Goal: Transaction & Acquisition: Purchase product/service

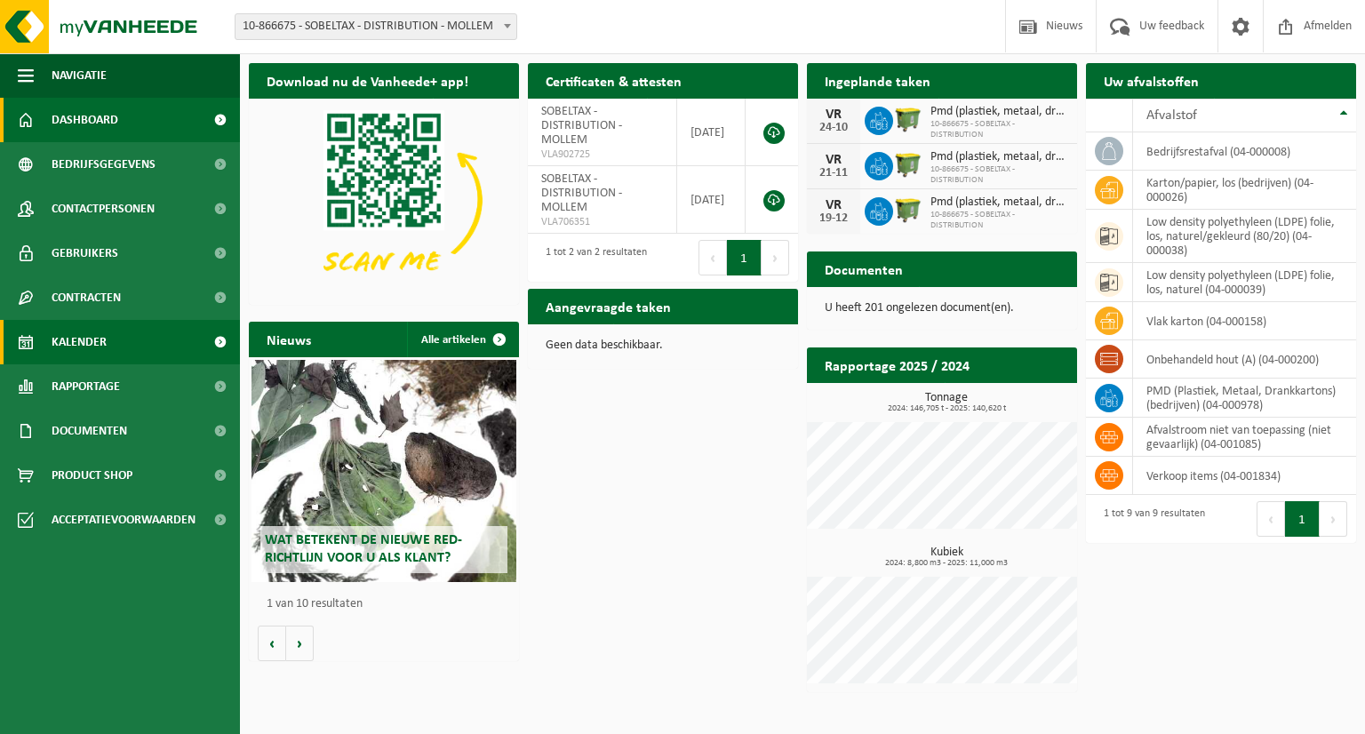
click at [136, 346] on link "Kalender" at bounding box center [120, 342] width 240 height 44
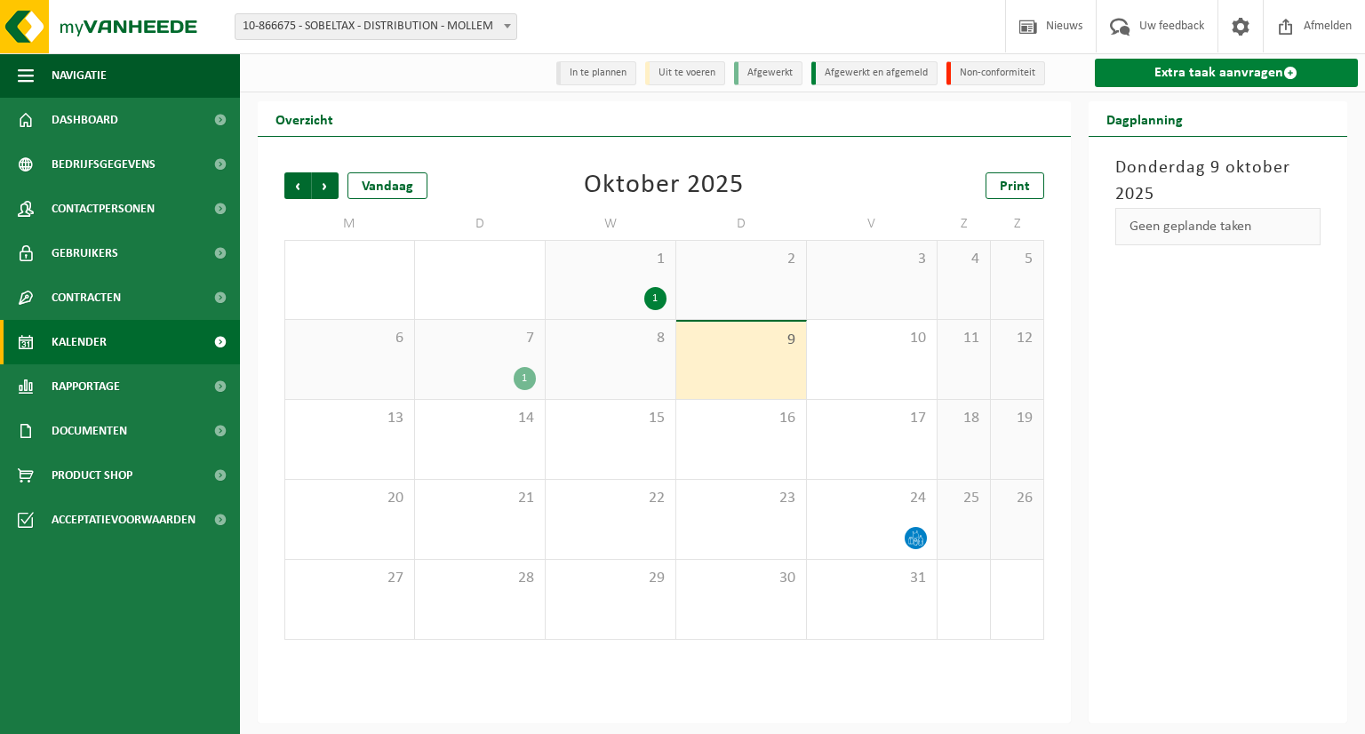
click at [1237, 65] on link "Extra taak aanvragen" at bounding box center [1227, 73] width 264 height 28
click at [1270, 78] on link "Extra taak aanvragen" at bounding box center [1227, 73] width 264 height 28
click at [1289, 76] on span at bounding box center [1291, 73] width 14 height 14
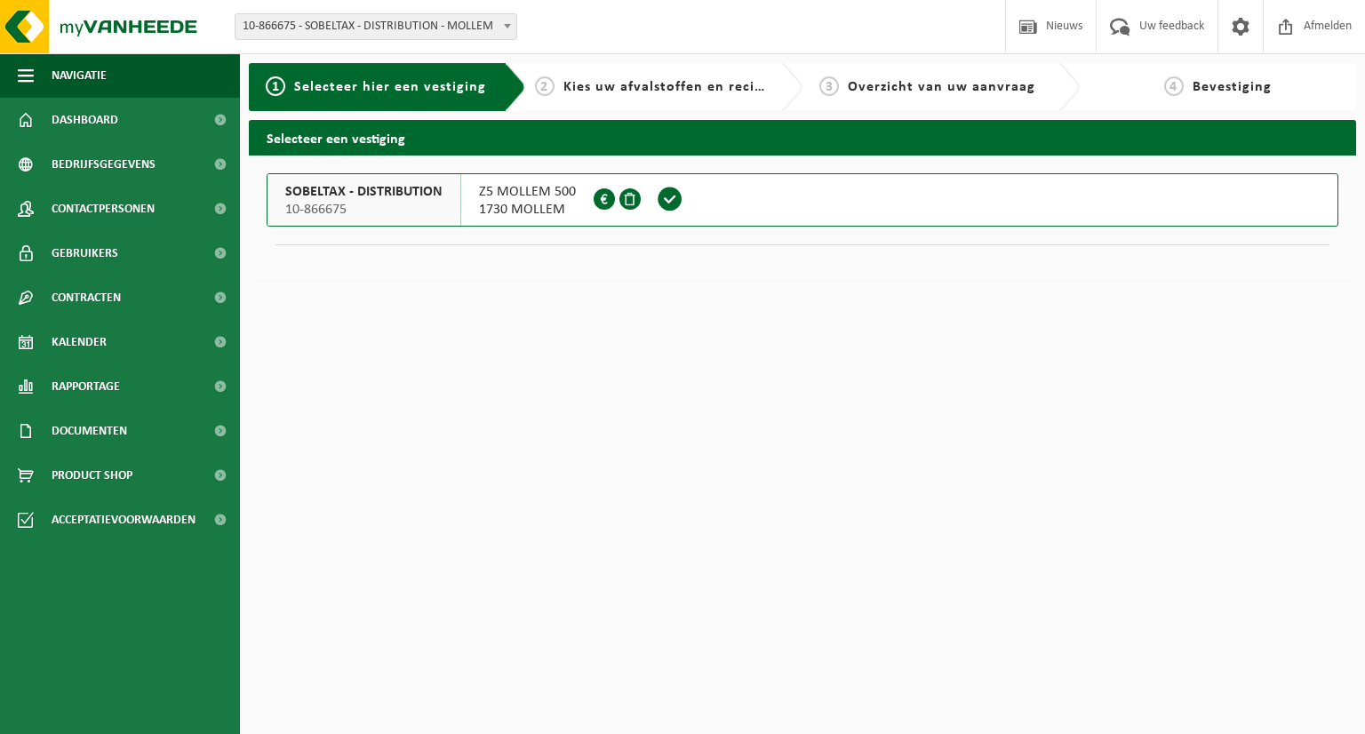
click at [372, 205] on span "10-866675" at bounding box center [363, 210] width 157 height 18
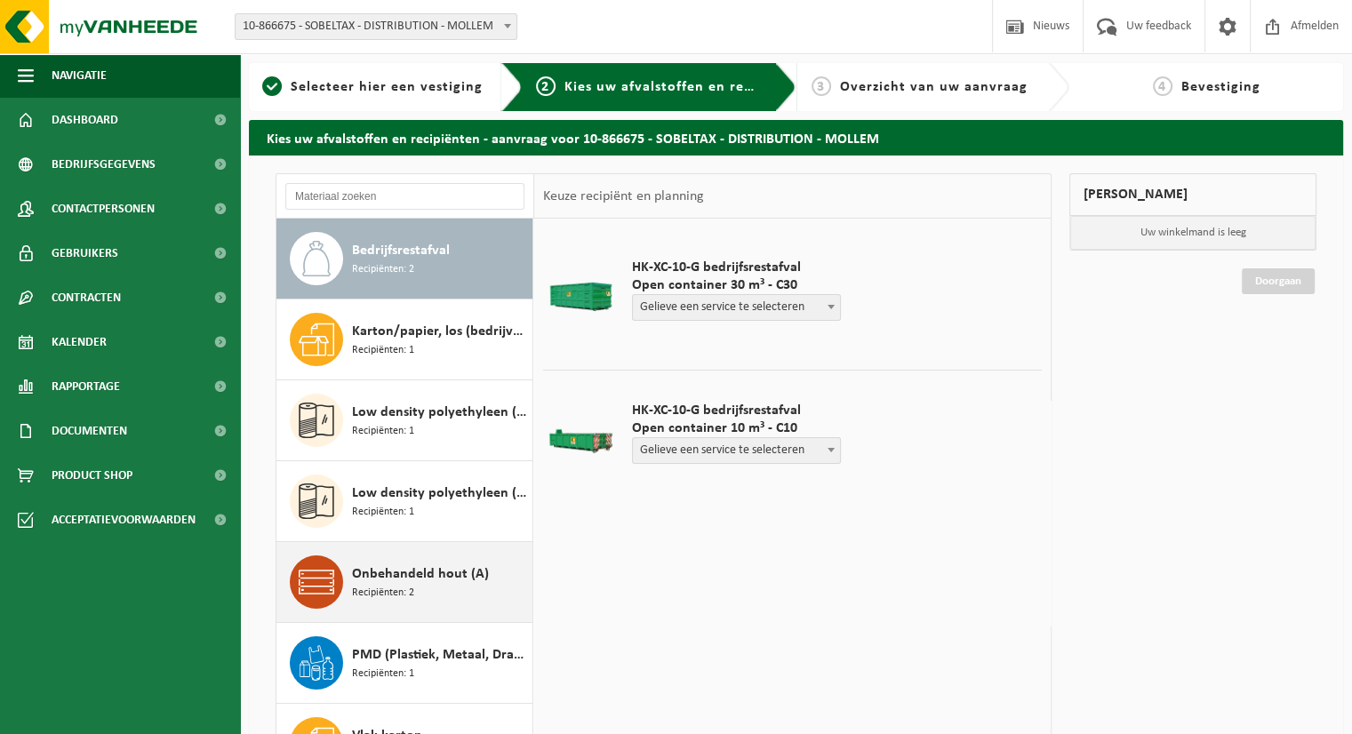
click at [438, 595] on div "Onbehandeld hout (A) Recipiënten: 2" at bounding box center [440, 582] width 176 height 53
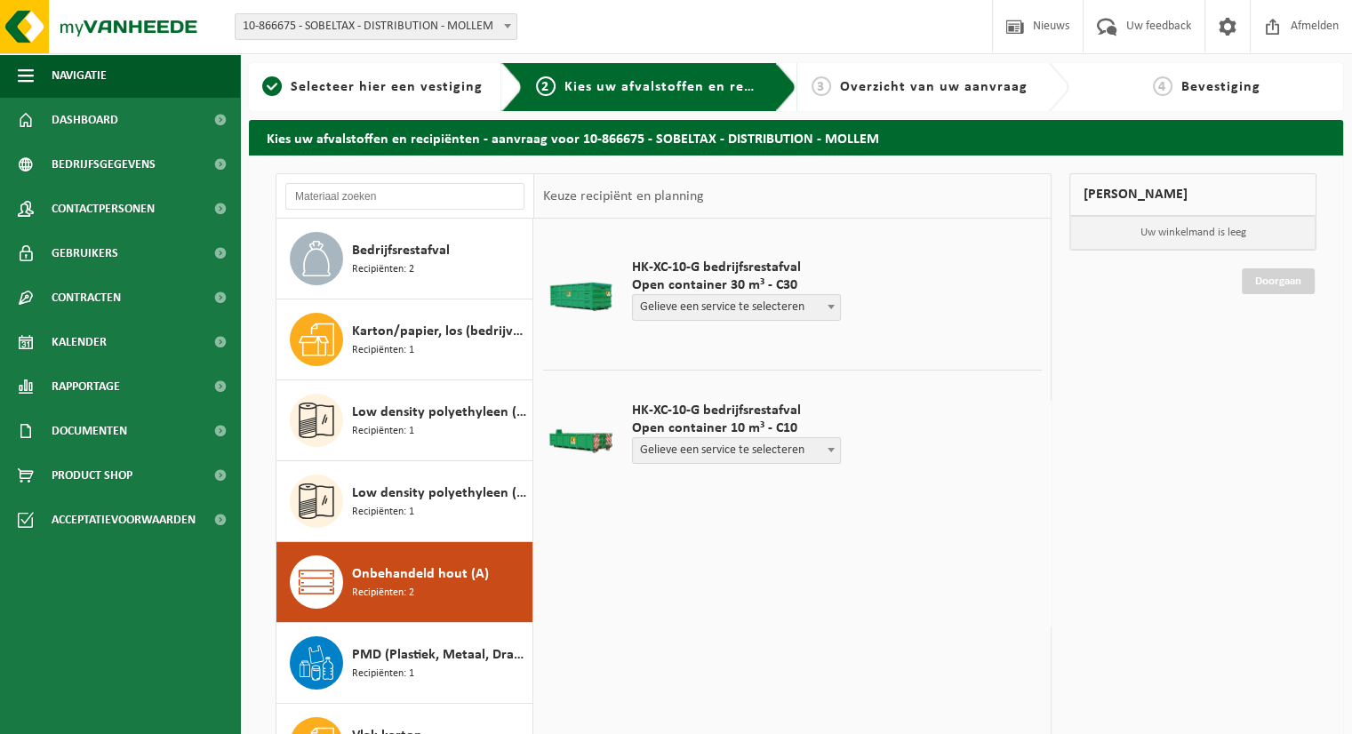
scroll to position [30, 0]
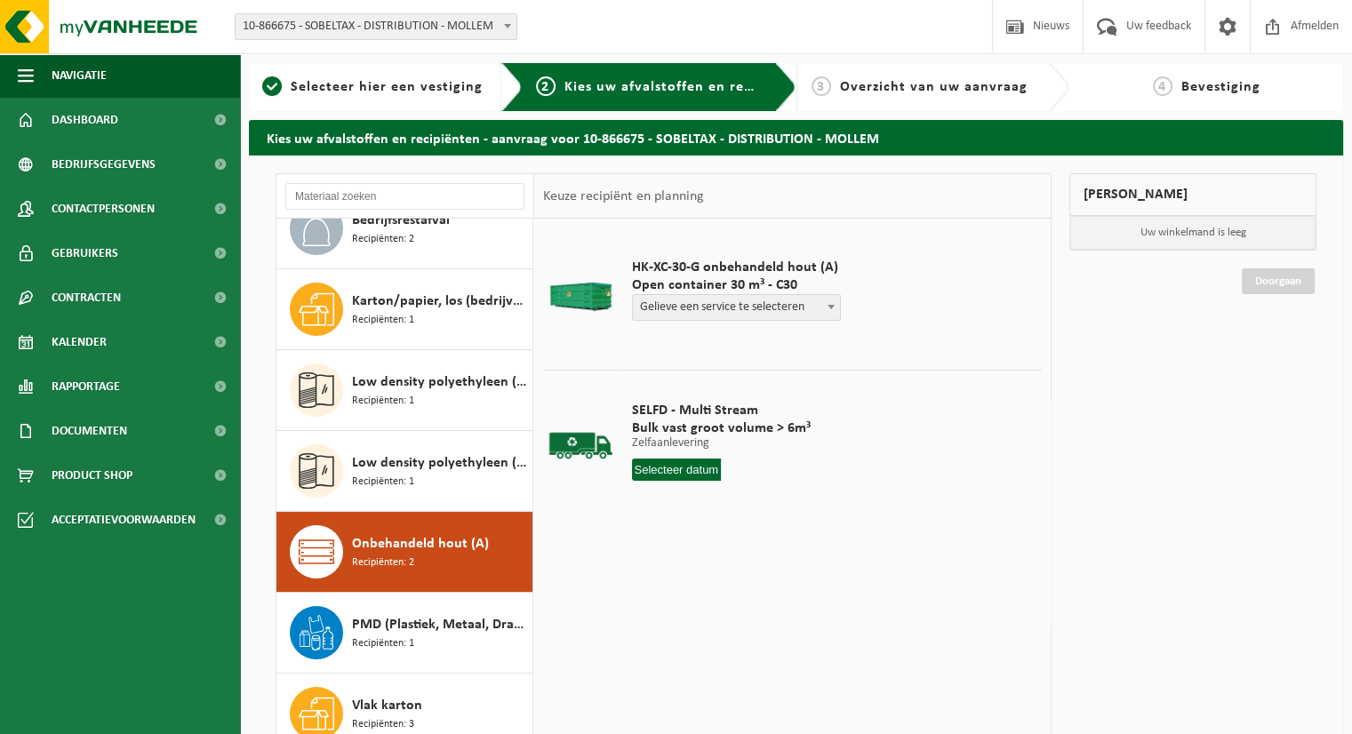
click at [832, 311] on span at bounding box center [831, 306] width 18 height 23
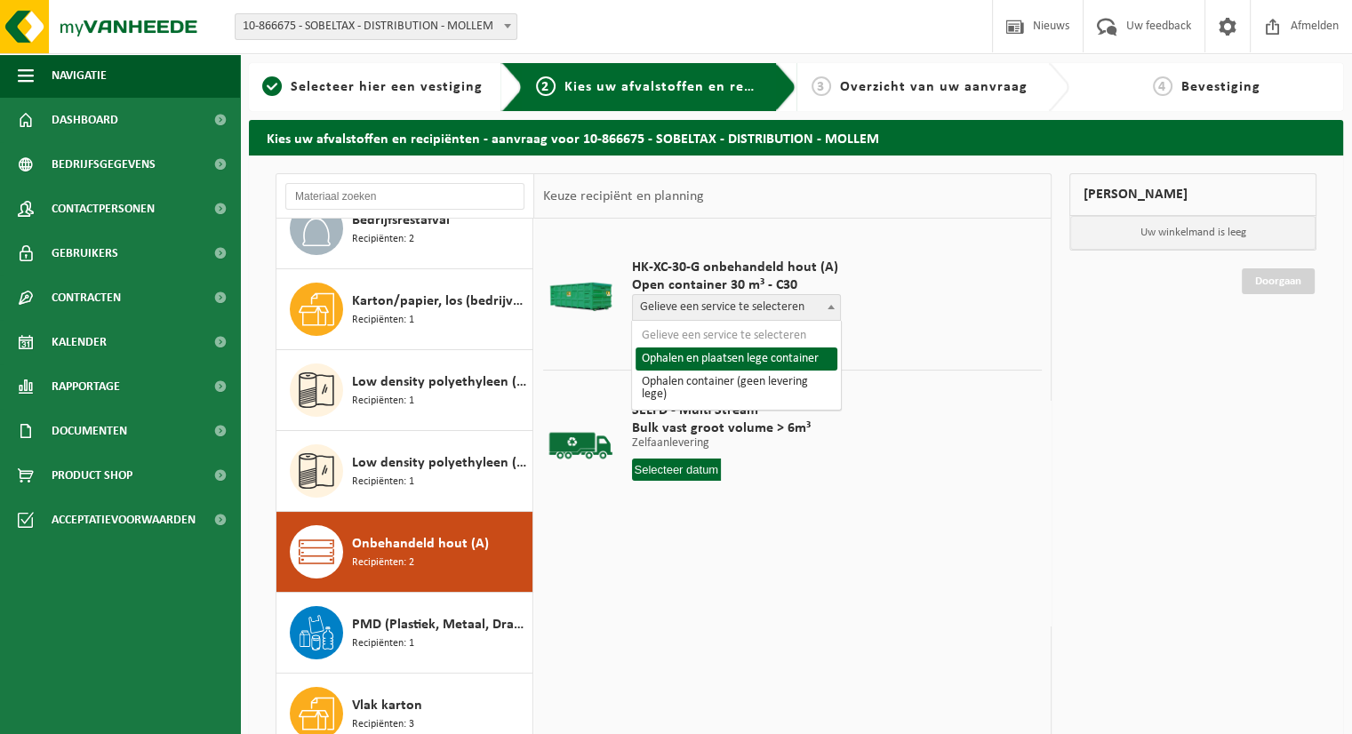
select select "P2PL-VEL-072376_HK-XC-30-GN-00_04-000200_46"
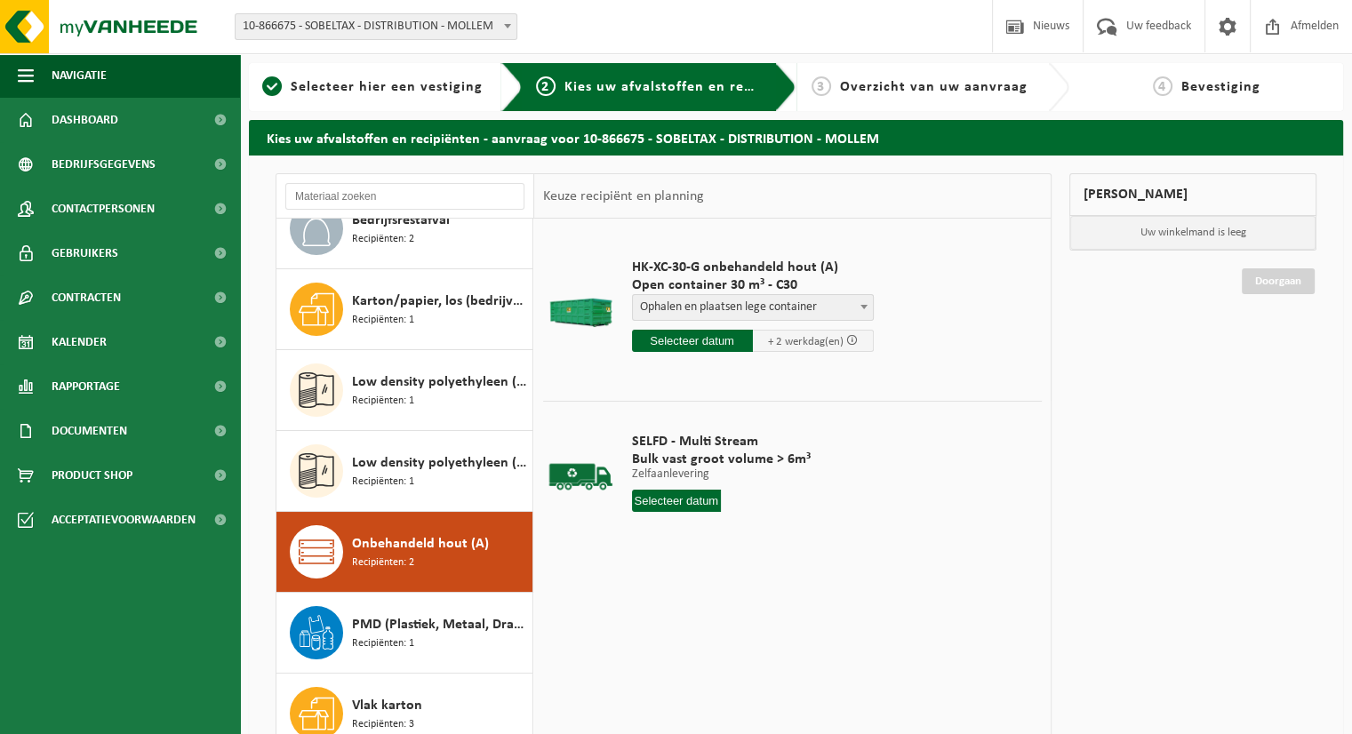
click at [704, 342] on input "text" at bounding box center [692, 341] width 121 height 22
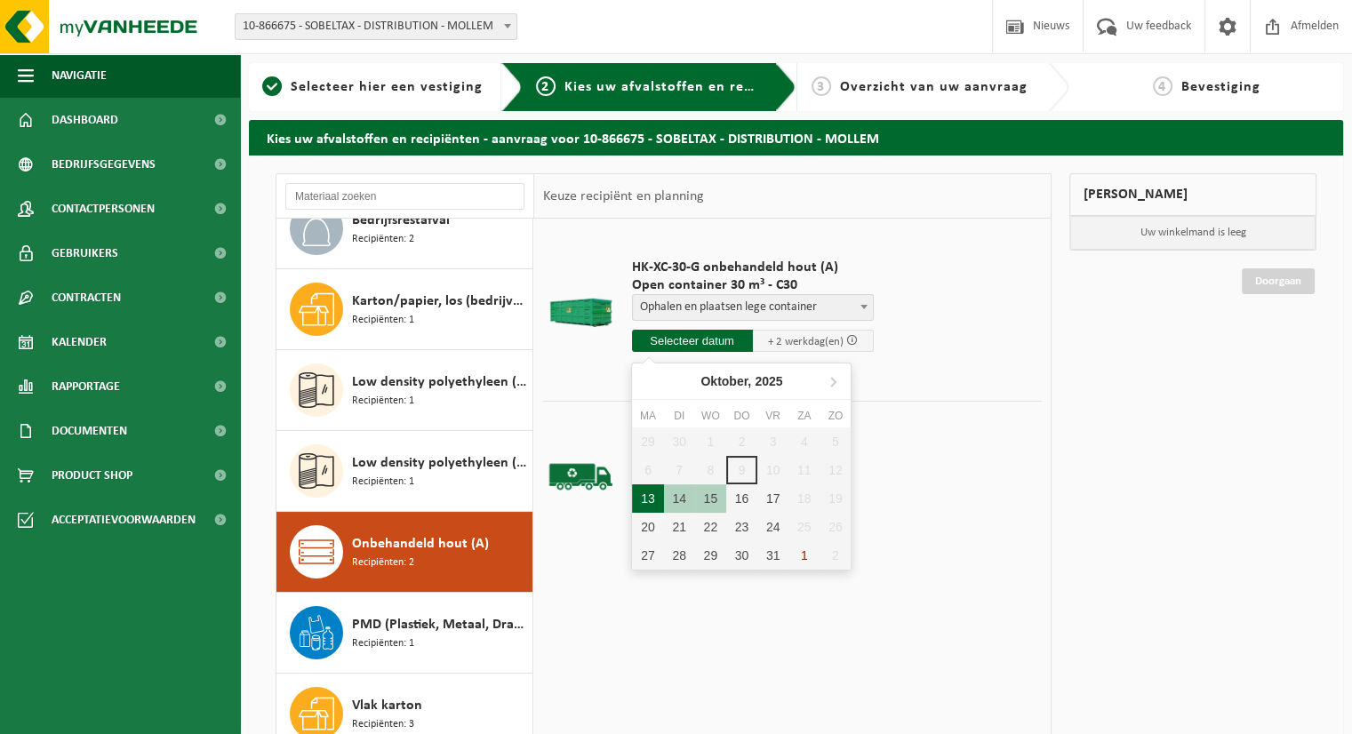
click at [646, 506] on div "13" at bounding box center [647, 498] width 31 height 28
type input "Van 2025-10-13"
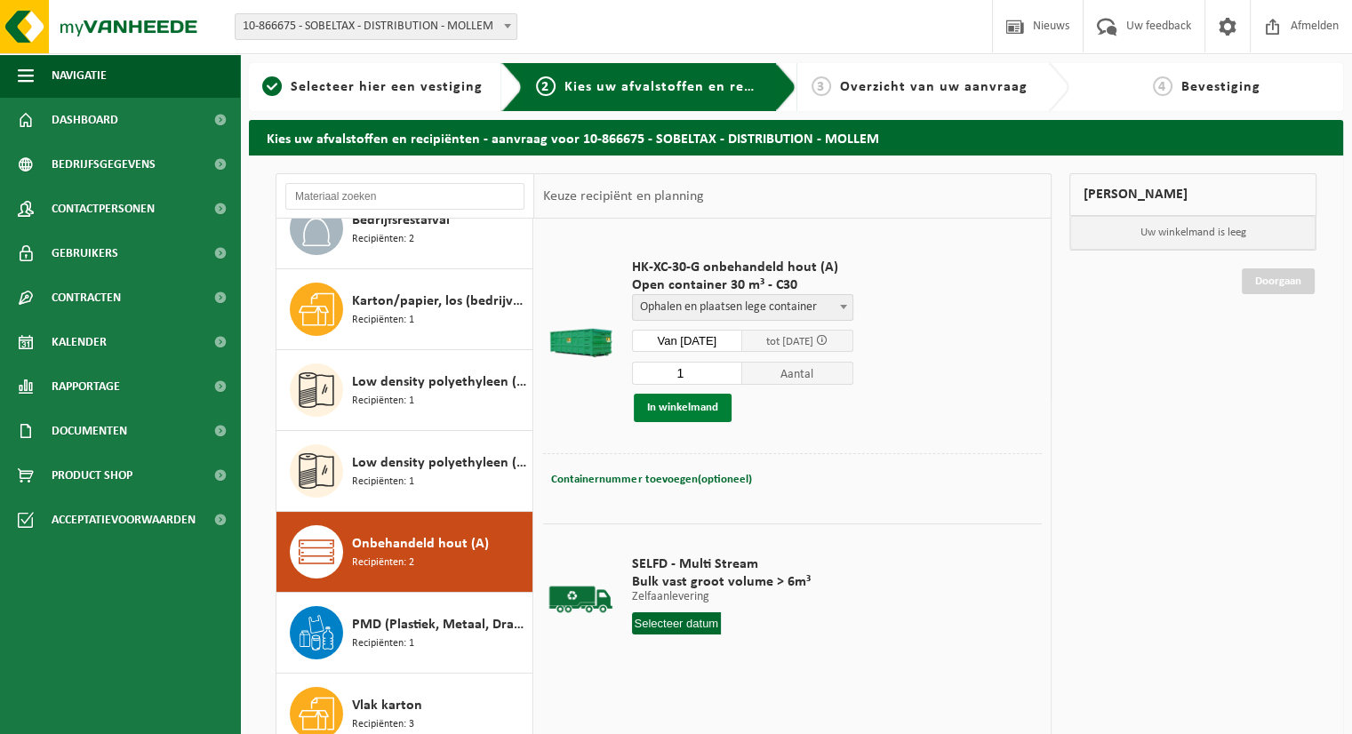
click at [693, 403] on button "In winkelmand" at bounding box center [683, 408] width 98 height 28
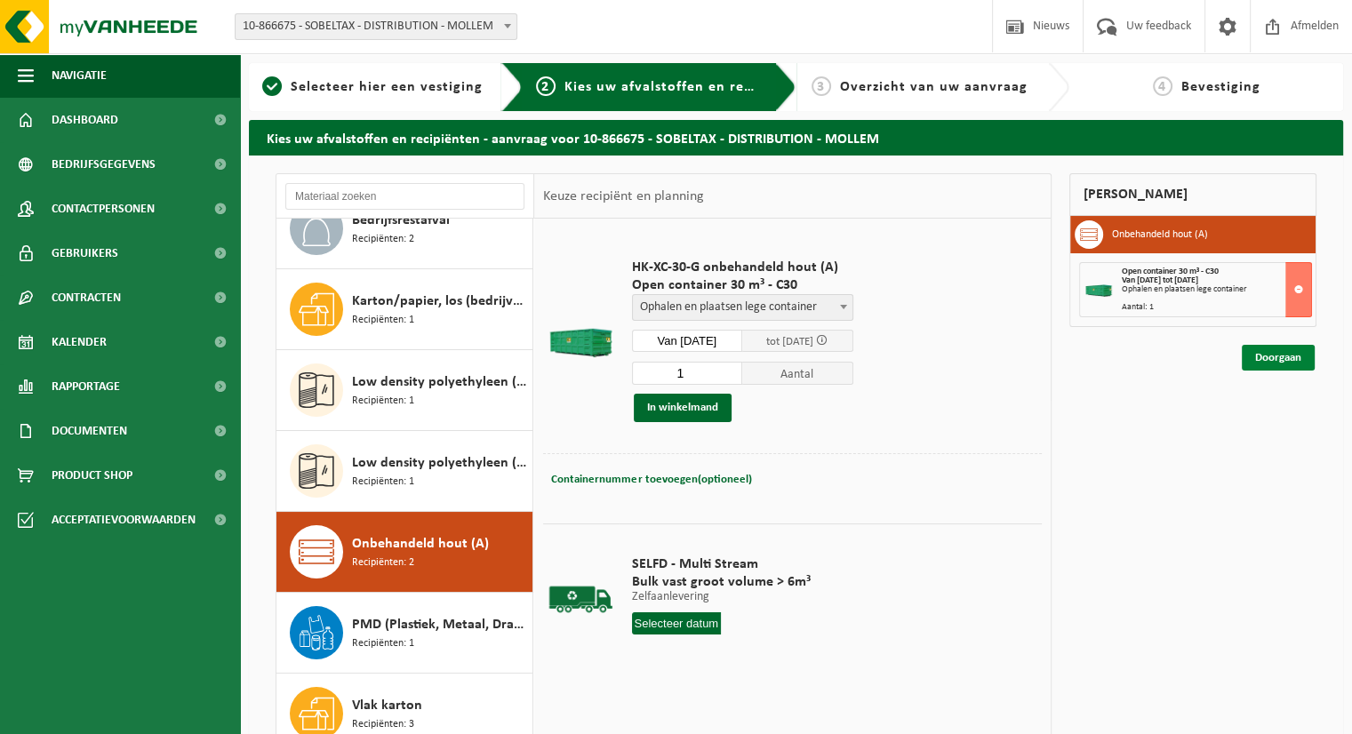
click at [1263, 359] on link "Doorgaan" at bounding box center [1278, 358] width 73 height 26
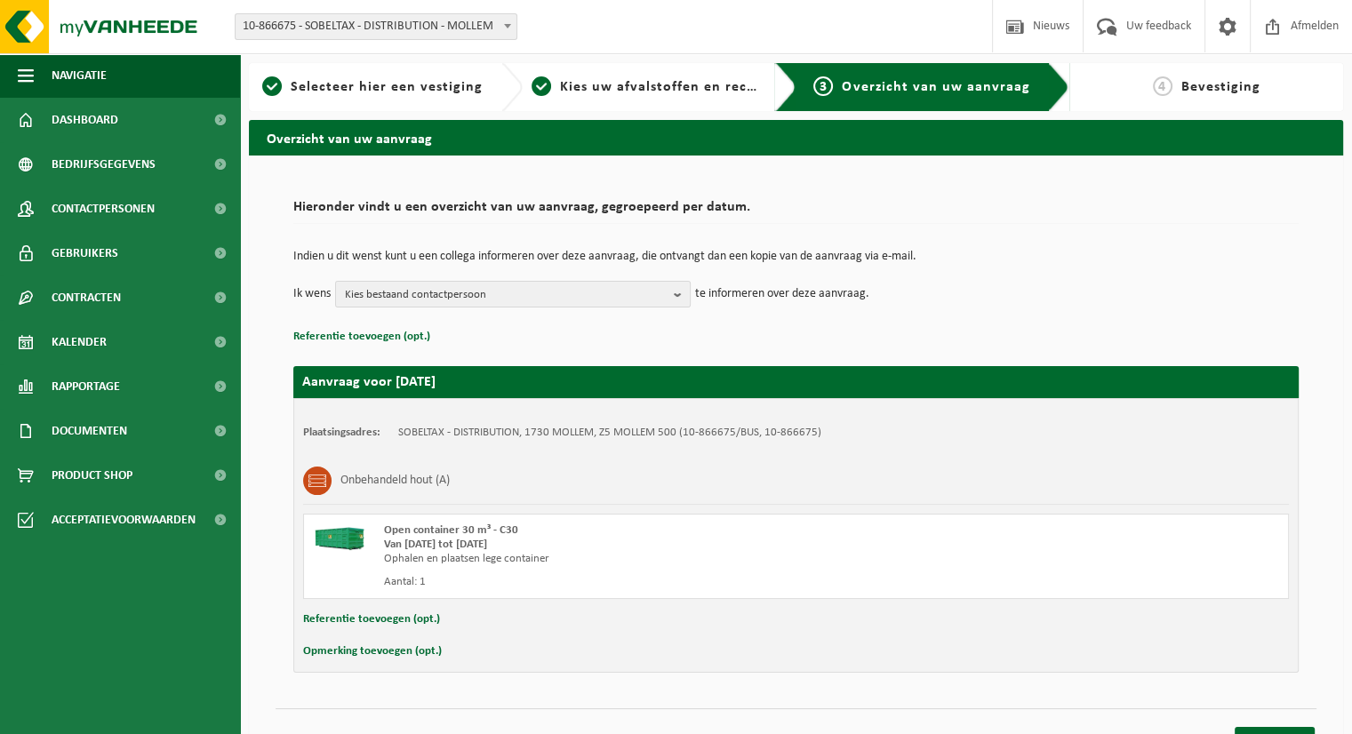
scroll to position [28, 0]
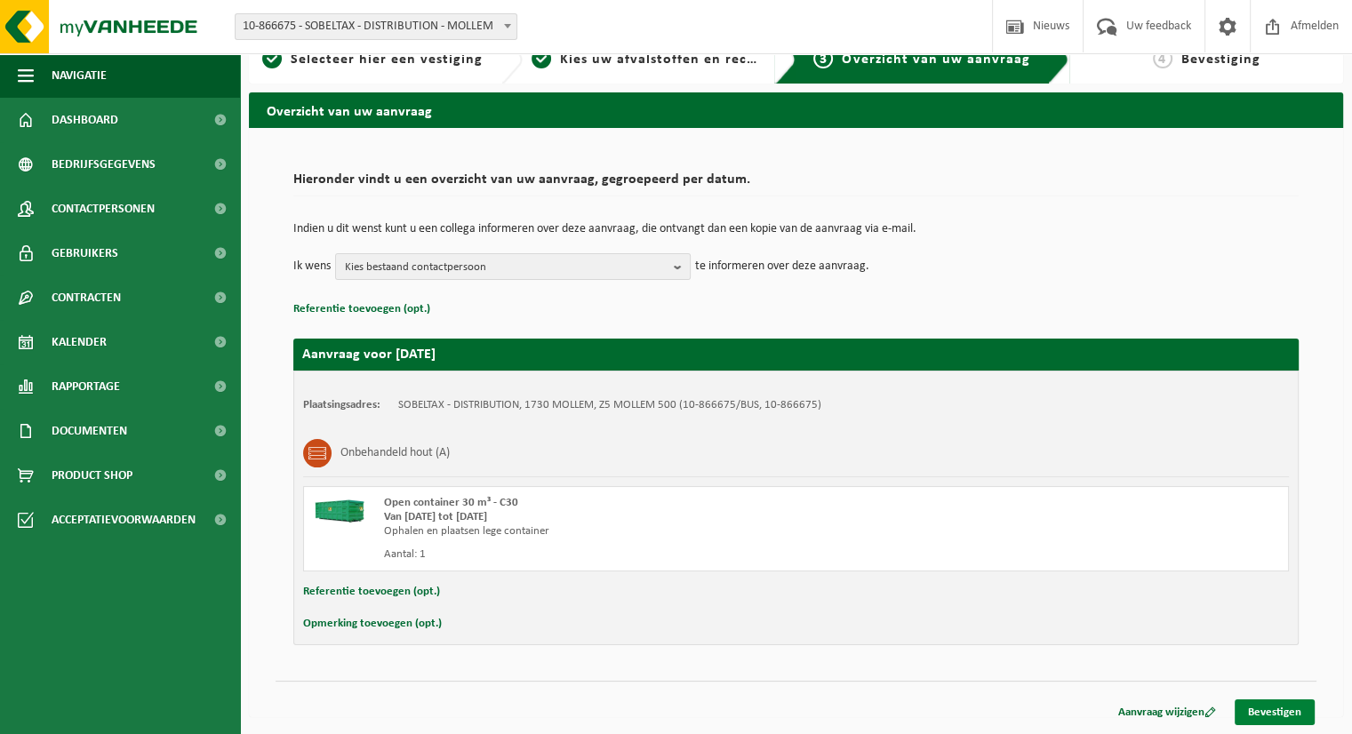
click at [1291, 703] on link "Bevestigen" at bounding box center [1275, 713] width 80 height 26
click at [1276, 711] on link "Bevestigen" at bounding box center [1275, 713] width 80 height 26
click at [680, 262] on b "button" at bounding box center [682, 266] width 16 height 25
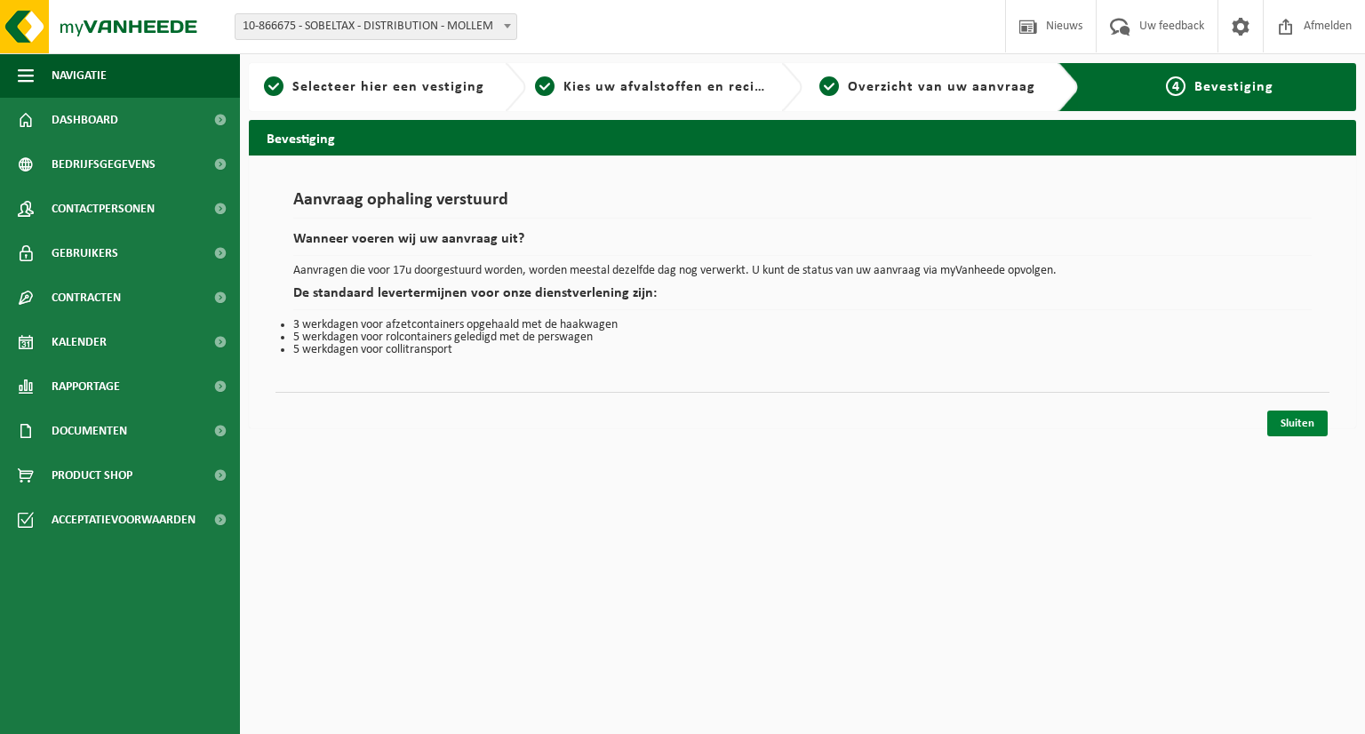
click at [1295, 411] on link "Sluiten" at bounding box center [1298, 424] width 60 height 26
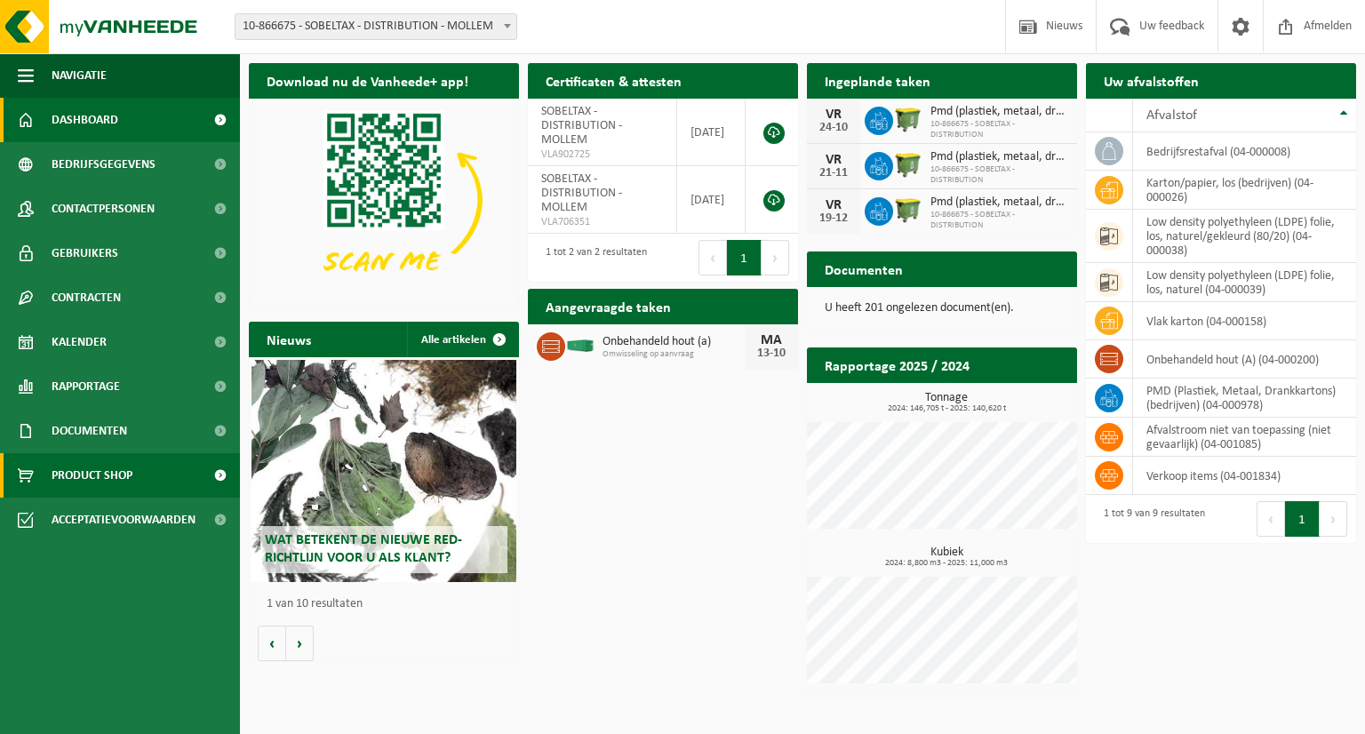
click at [121, 479] on span "Product Shop" at bounding box center [92, 475] width 81 height 44
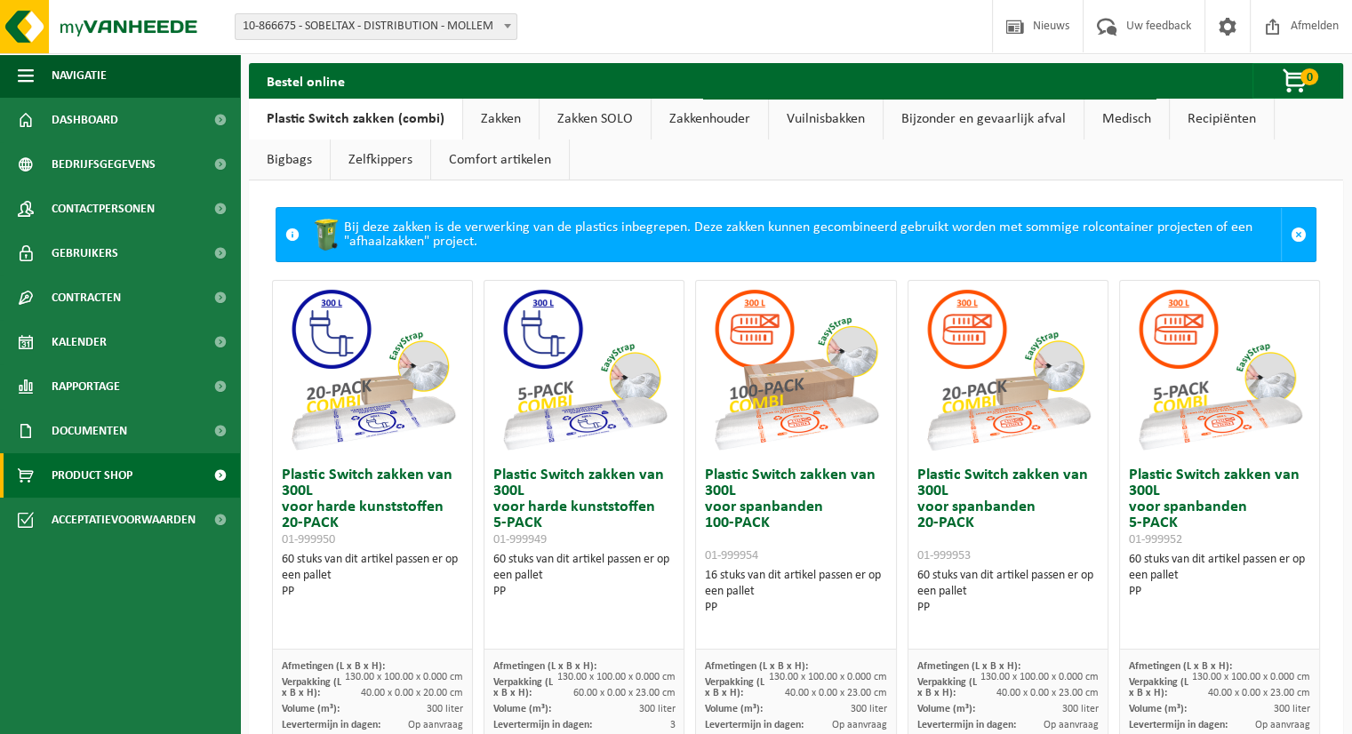
click at [588, 114] on link "Zakken SOLO" at bounding box center [595, 119] width 111 height 41
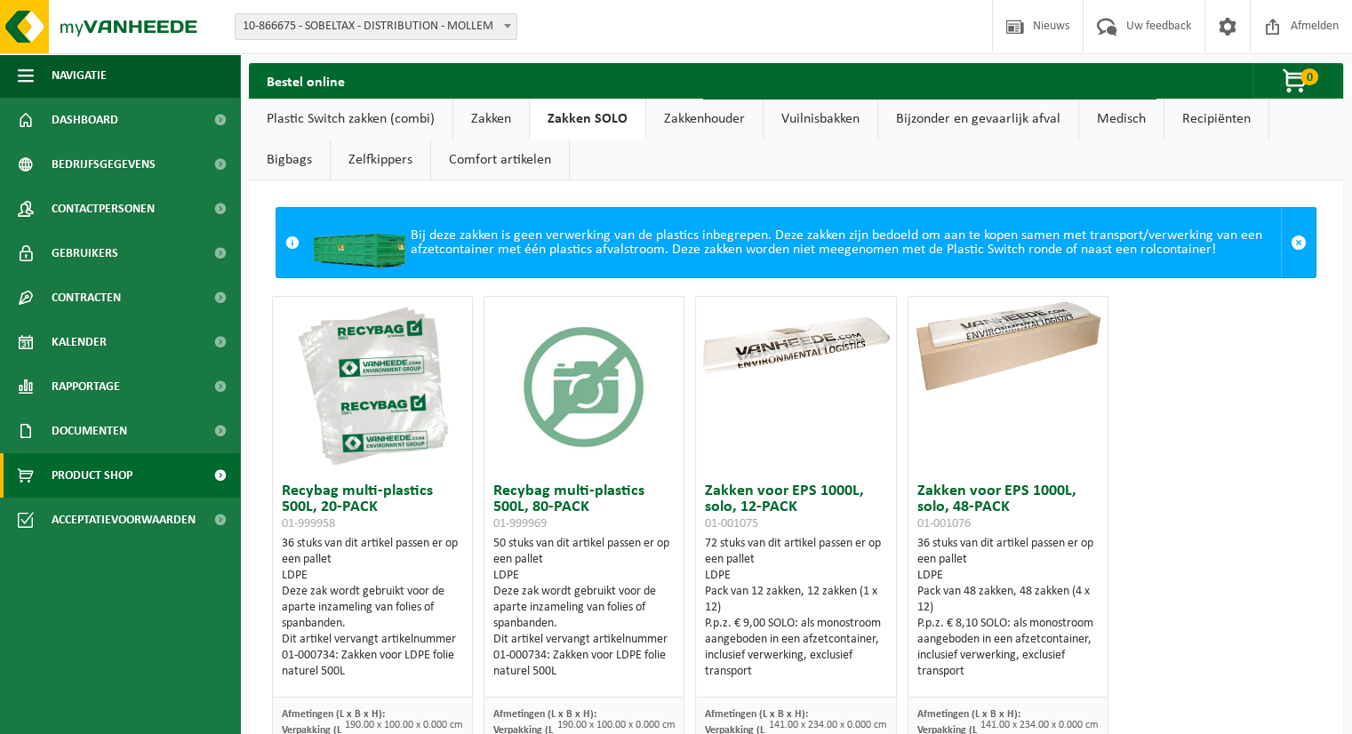
click at [497, 118] on link "Zakken" at bounding box center [491, 119] width 76 height 41
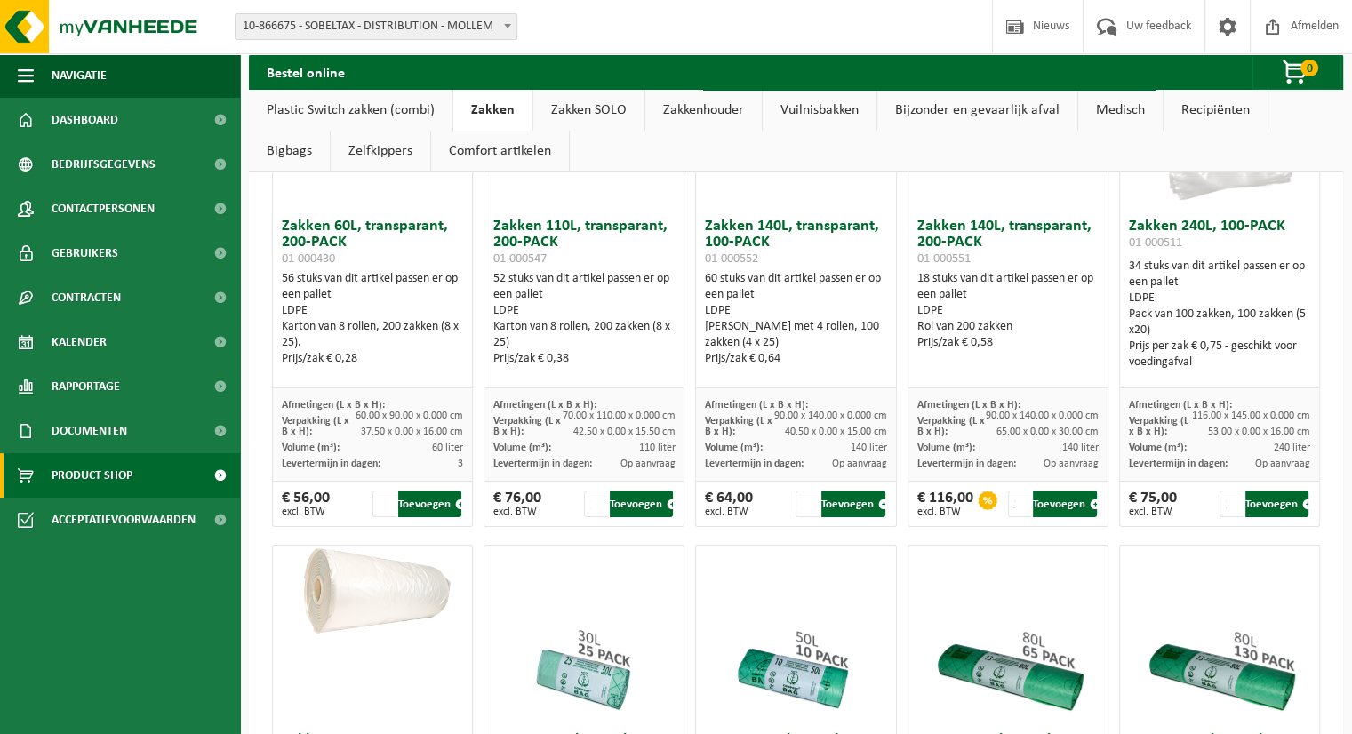
scroll to position [235, 0]
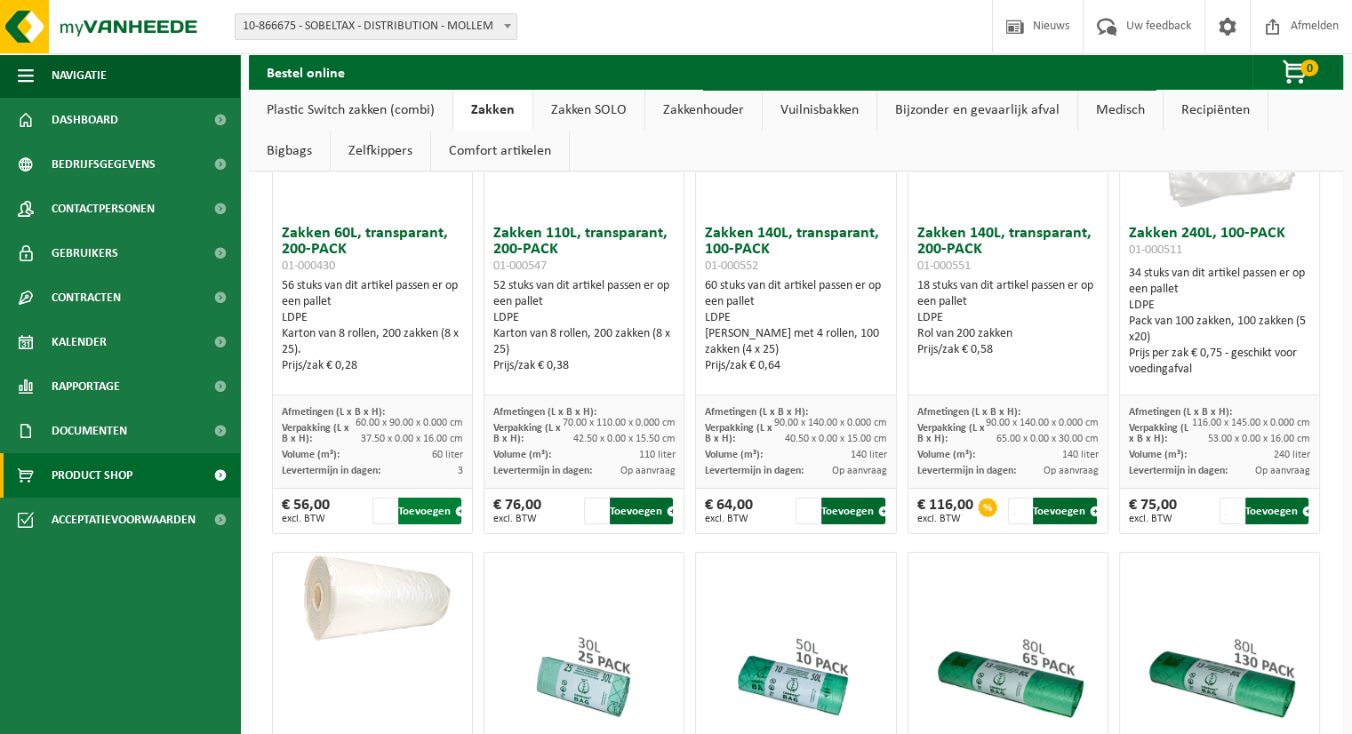
click at [416, 516] on button "Toevoegen" at bounding box center [429, 511] width 63 height 27
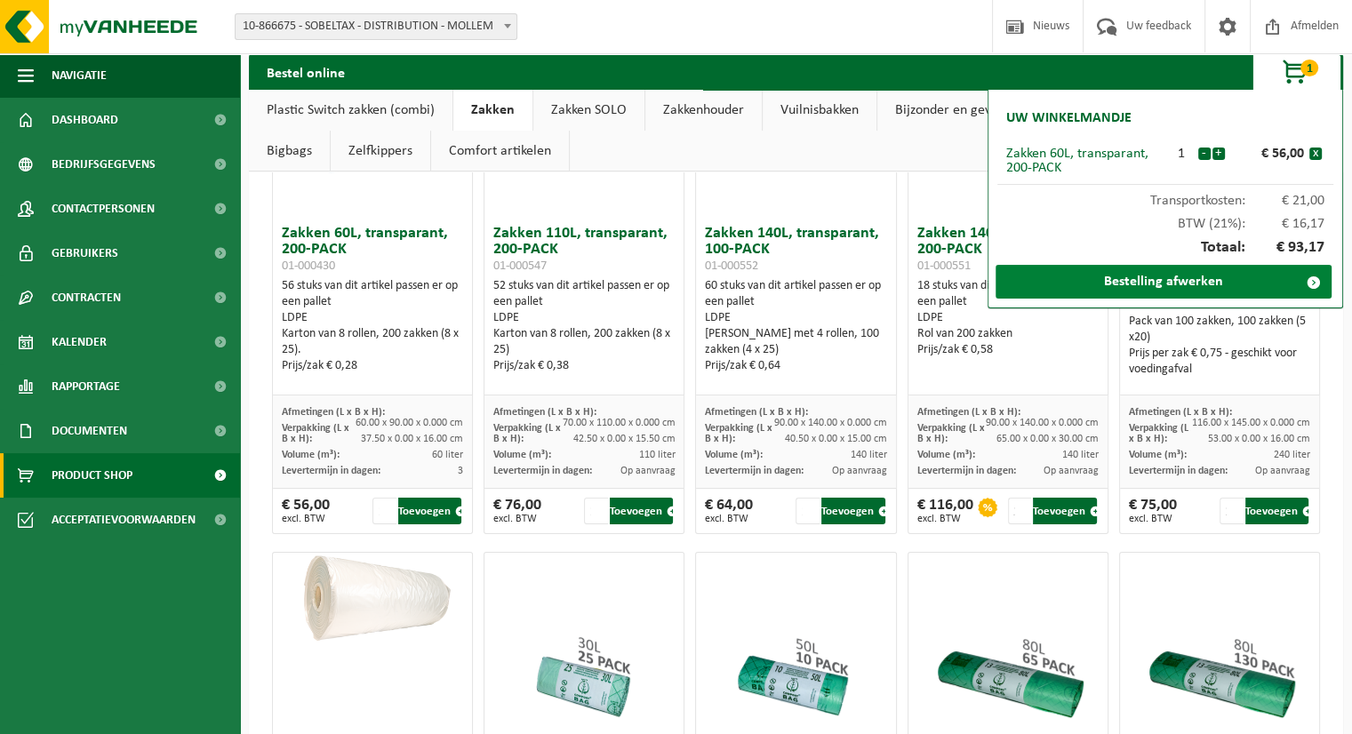
click at [1201, 289] on link "Bestelling afwerken" at bounding box center [1164, 282] width 336 height 34
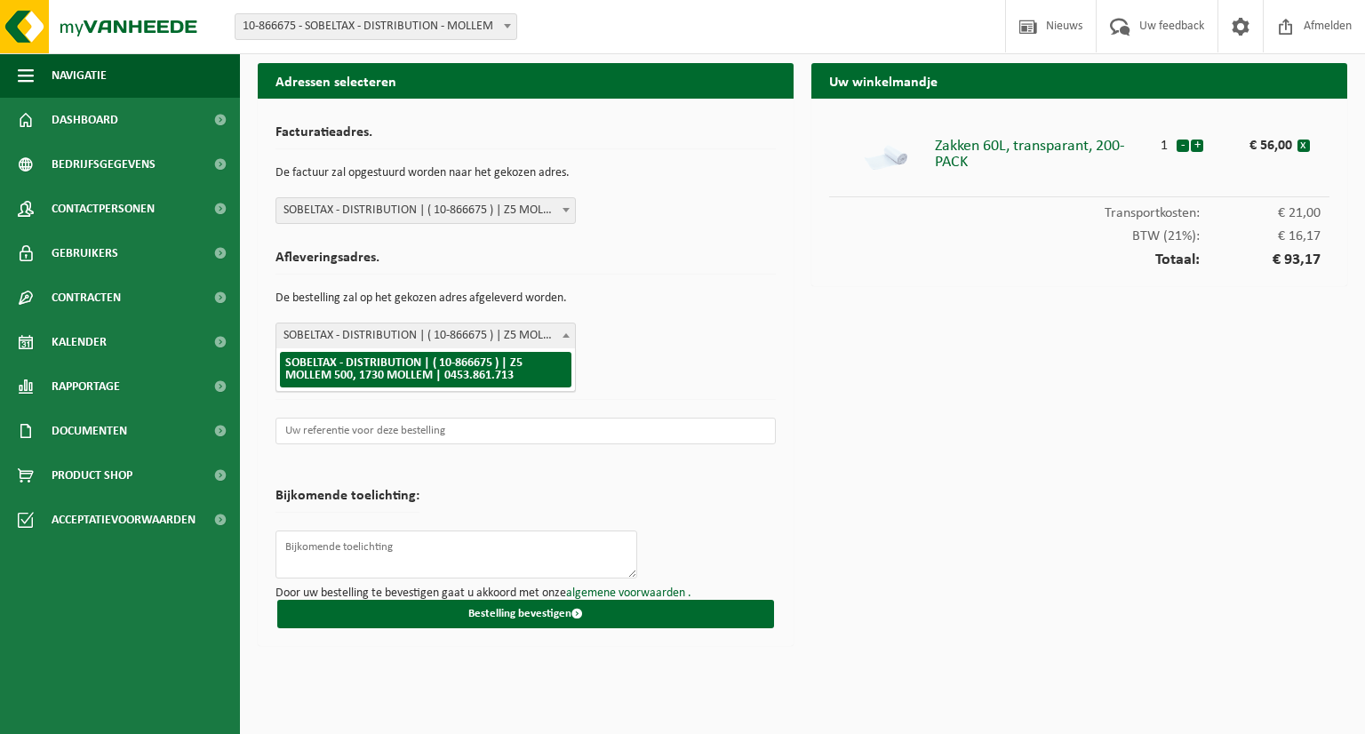
click at [564, 340] on span at bounding box center [566, 335] width 18 height 23
click at [653, 350] on form "Facturatieadres. De factuur zal opgestuurd worden naar het gekozen adres. SOBEL…" at bounding box center [526, 372] width 500 height 512
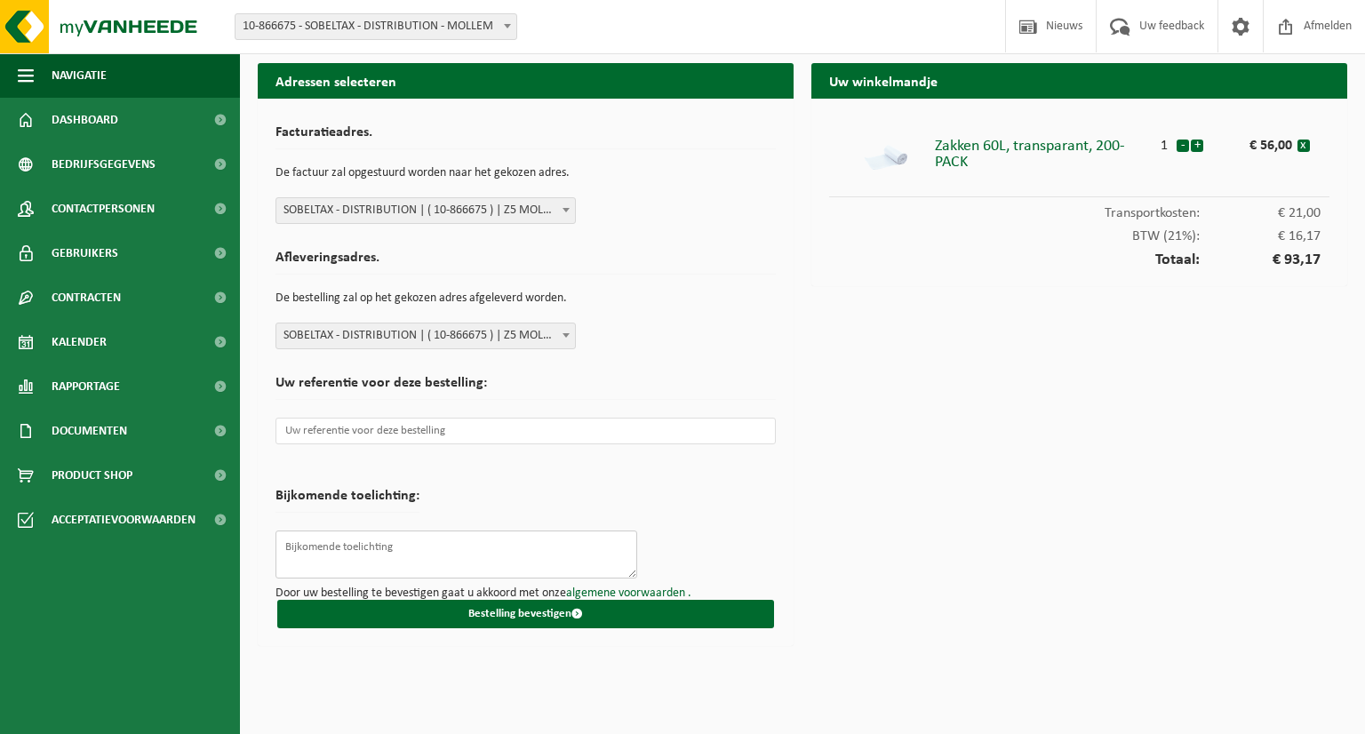
click at [415, 544] on textarea at bounding box center [457, 555] width 362 height 48
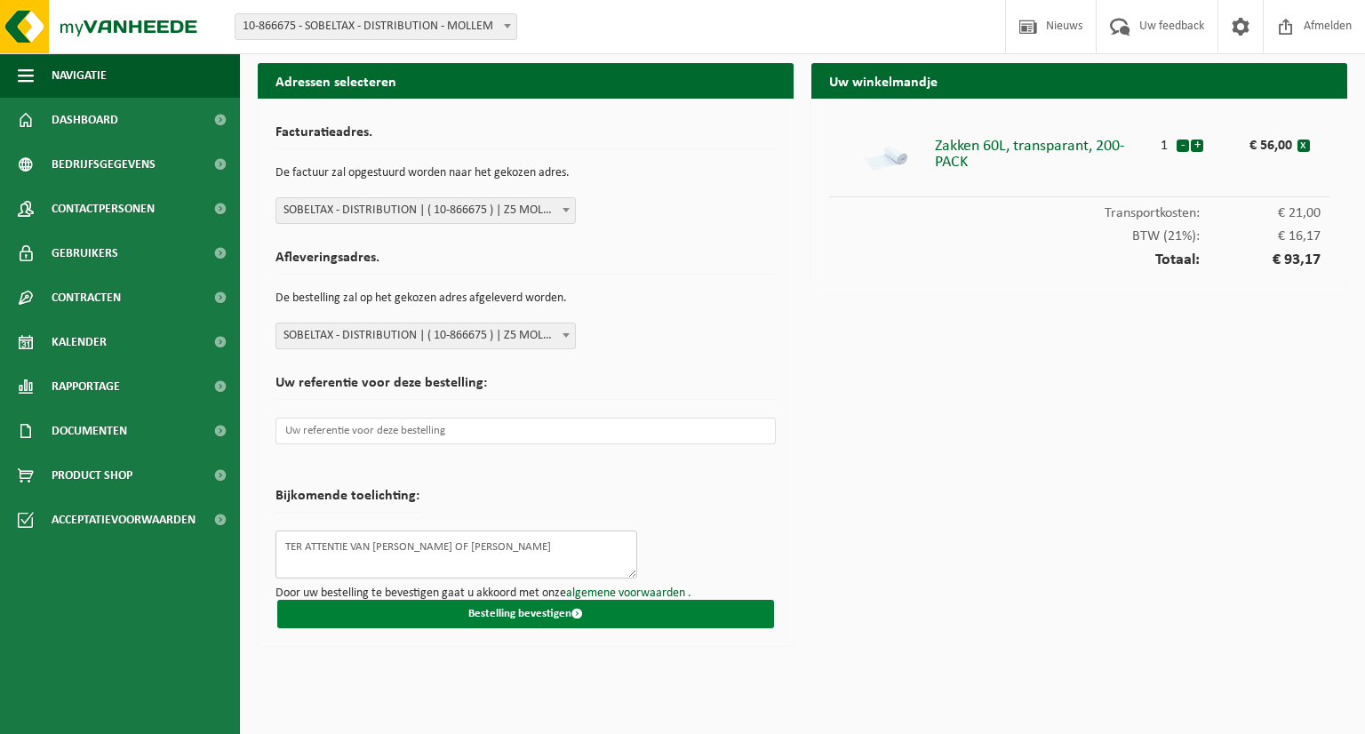
type textarea "TER ATTENTIE VAN TAMARA ABBELOOS OF MARTHA"
click at [496, 617] on button "Bestelling bevestigen" at bounding box center [525, 614] width 497 height 28
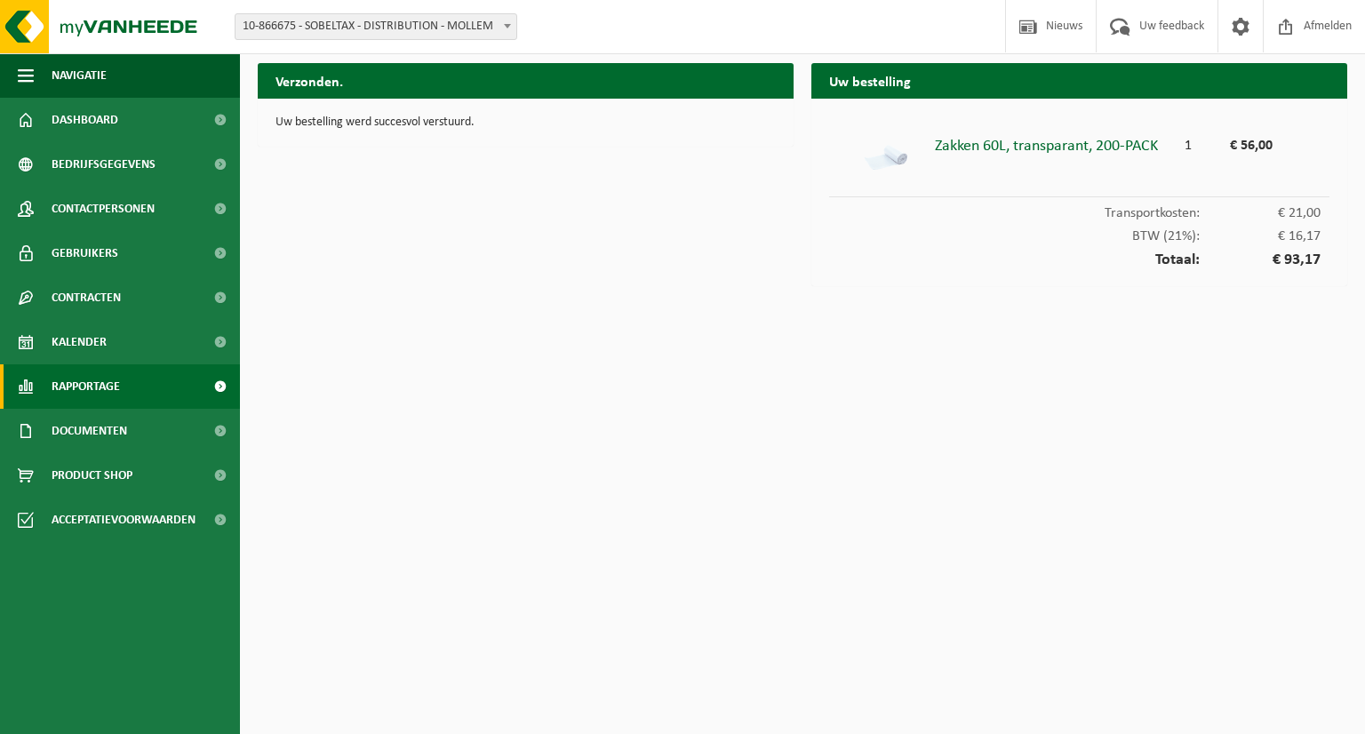
click at [110, 384] on span "Rapportage" at bounding box center [86, 386] width 68 height 44
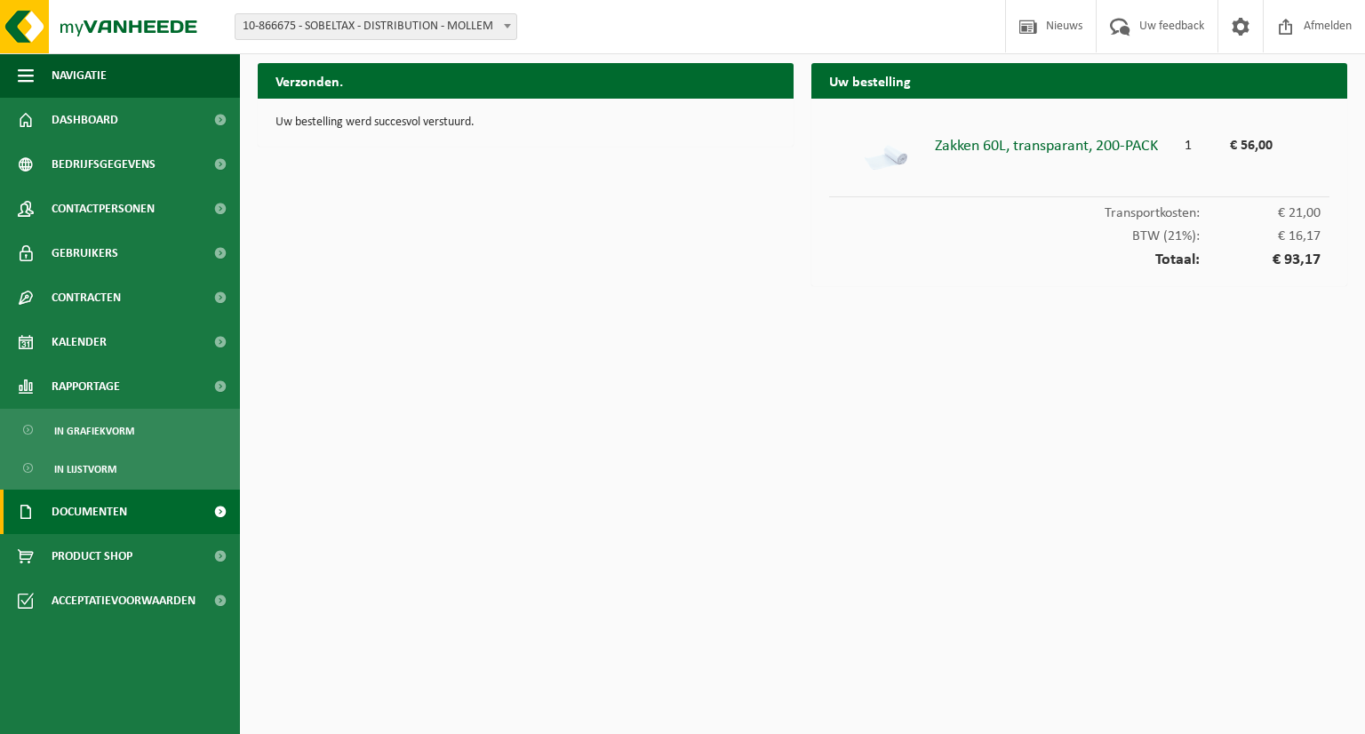
click at [103, 516] on span "Documenten" at bounding box center [90, 512] width 76 height 44
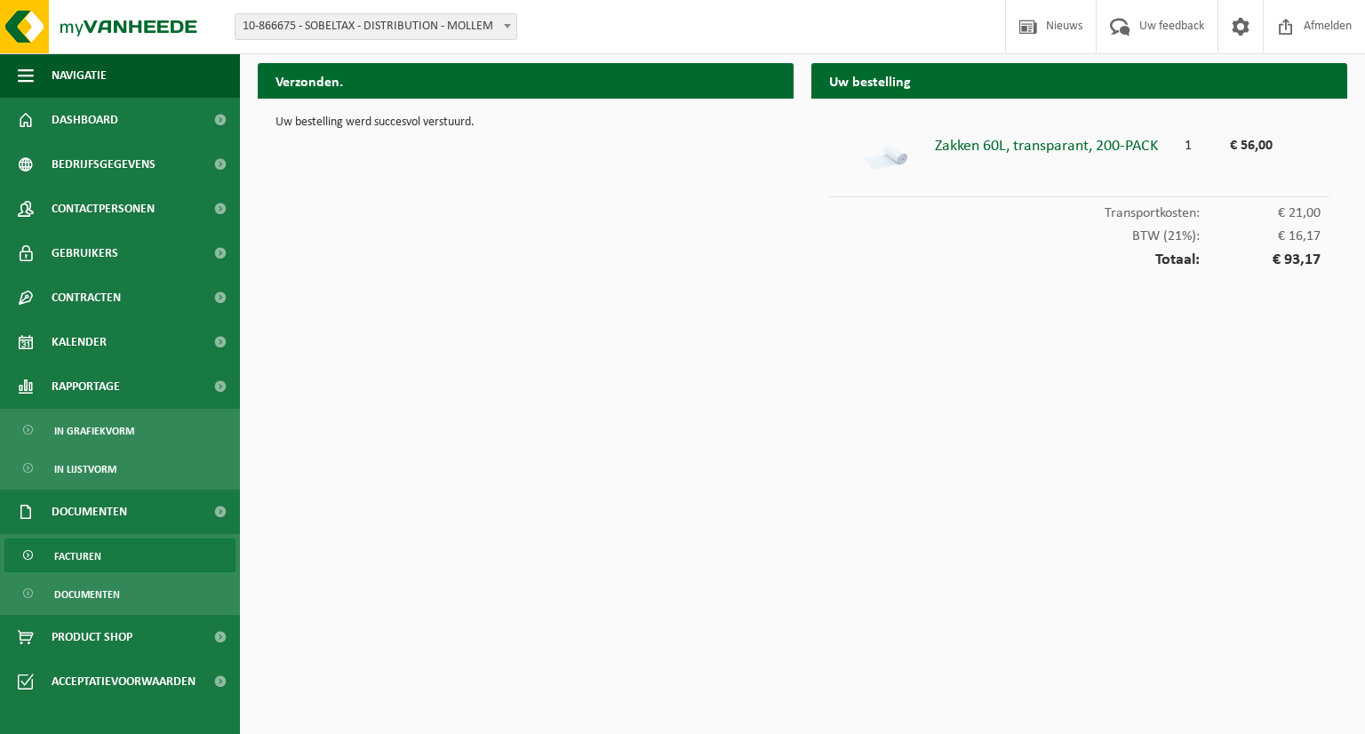
click at [92, 549] on span "Facturen" at bounding box center [77, 557] width 47 height 34
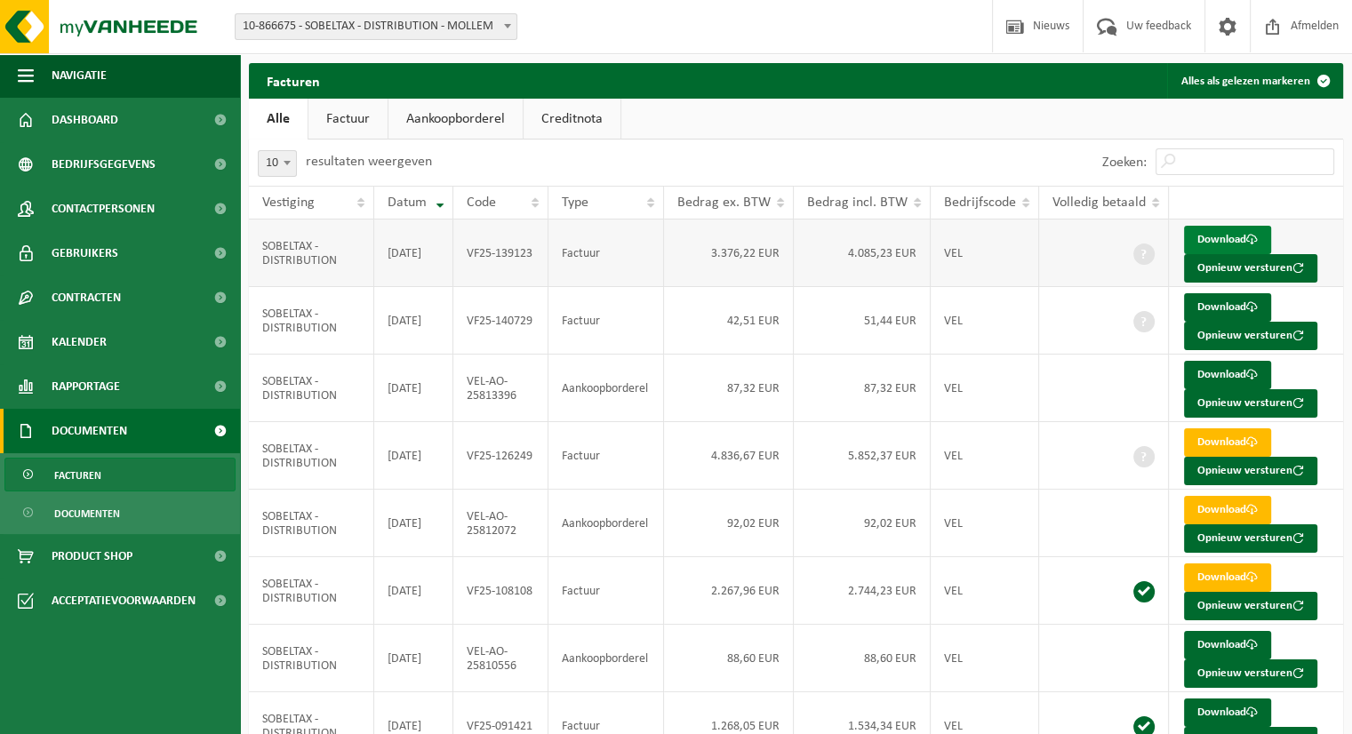
click at [1238, 242] on link "Download" at bounding box center [1227, 240] width 87 height 28
